Goal: Information Seeking & Learning: Understand process/instructions

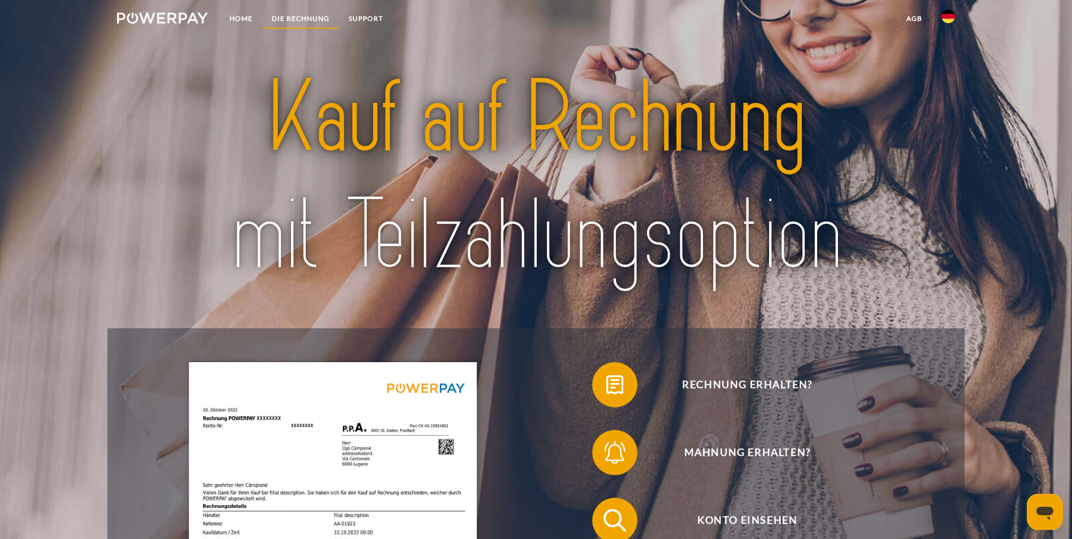
click at [310, 17] on link "DIE RECHNUNG" at bounding box center [300, 18] width 77 height 20
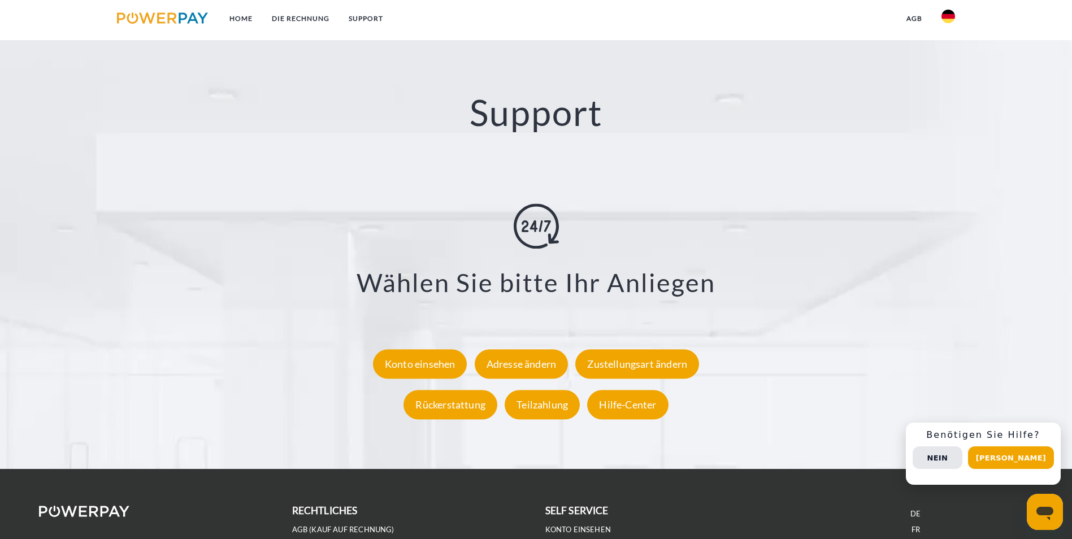
scroll to position [2076, 0]
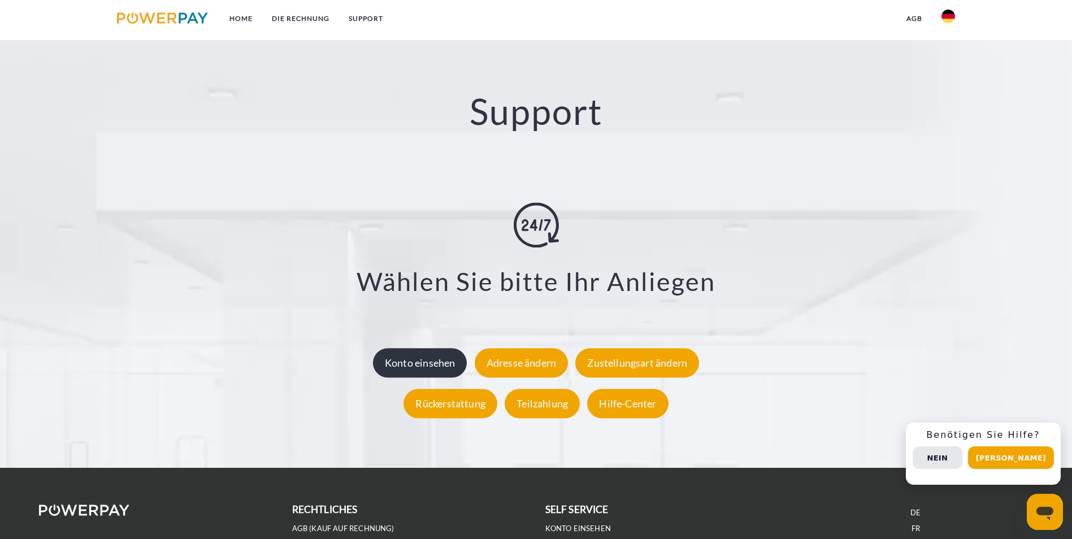
click at [437, 348] on div "Konto einsehen" at bounding box center [420, 362] width 94 height 29
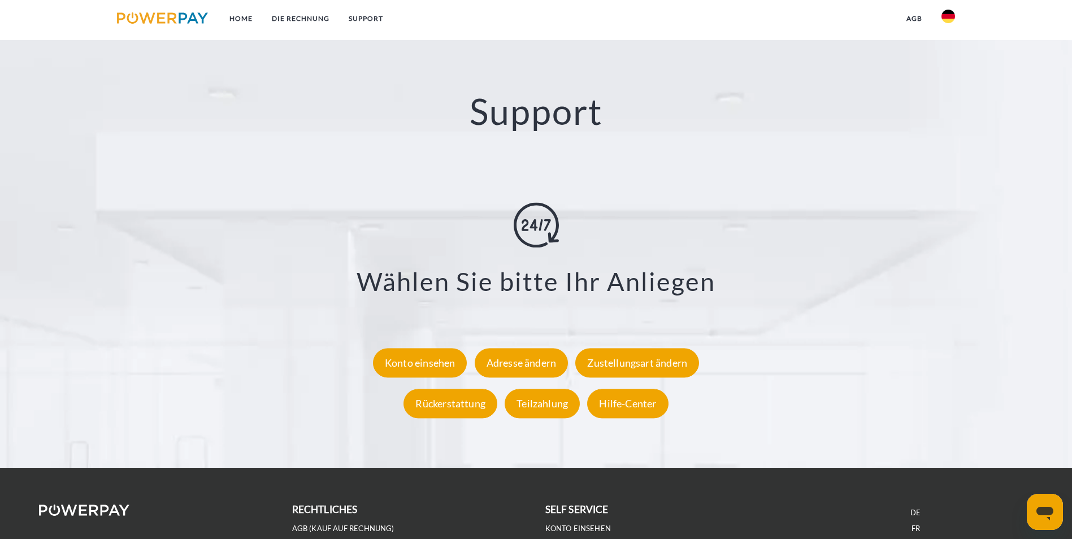
click at [428, 348] on div "Konto einsehen" at bounding box center [420, 362] width 94 height 29
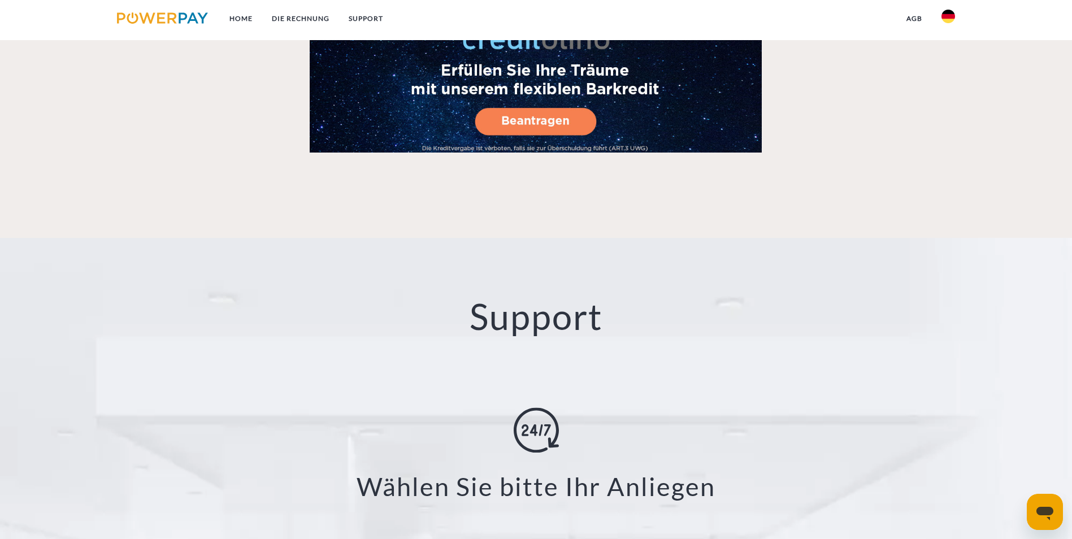
scroll to position [2076, 0]
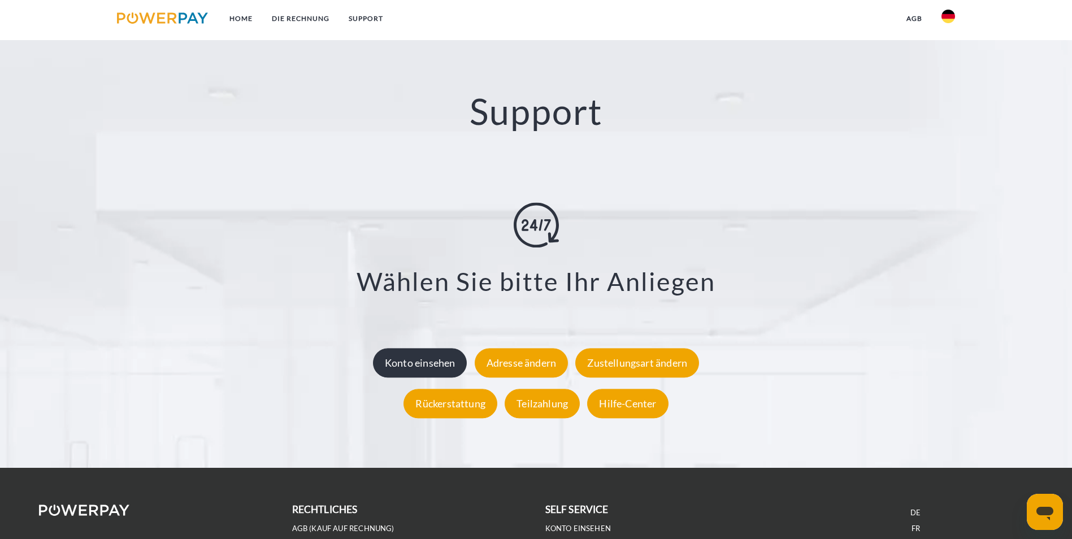
click at [440, 348] on div "Konto einsehen" at bounding box center [420, 362] width 94 height 29
